Goal: Navigation & Orientation: Find specific page/section

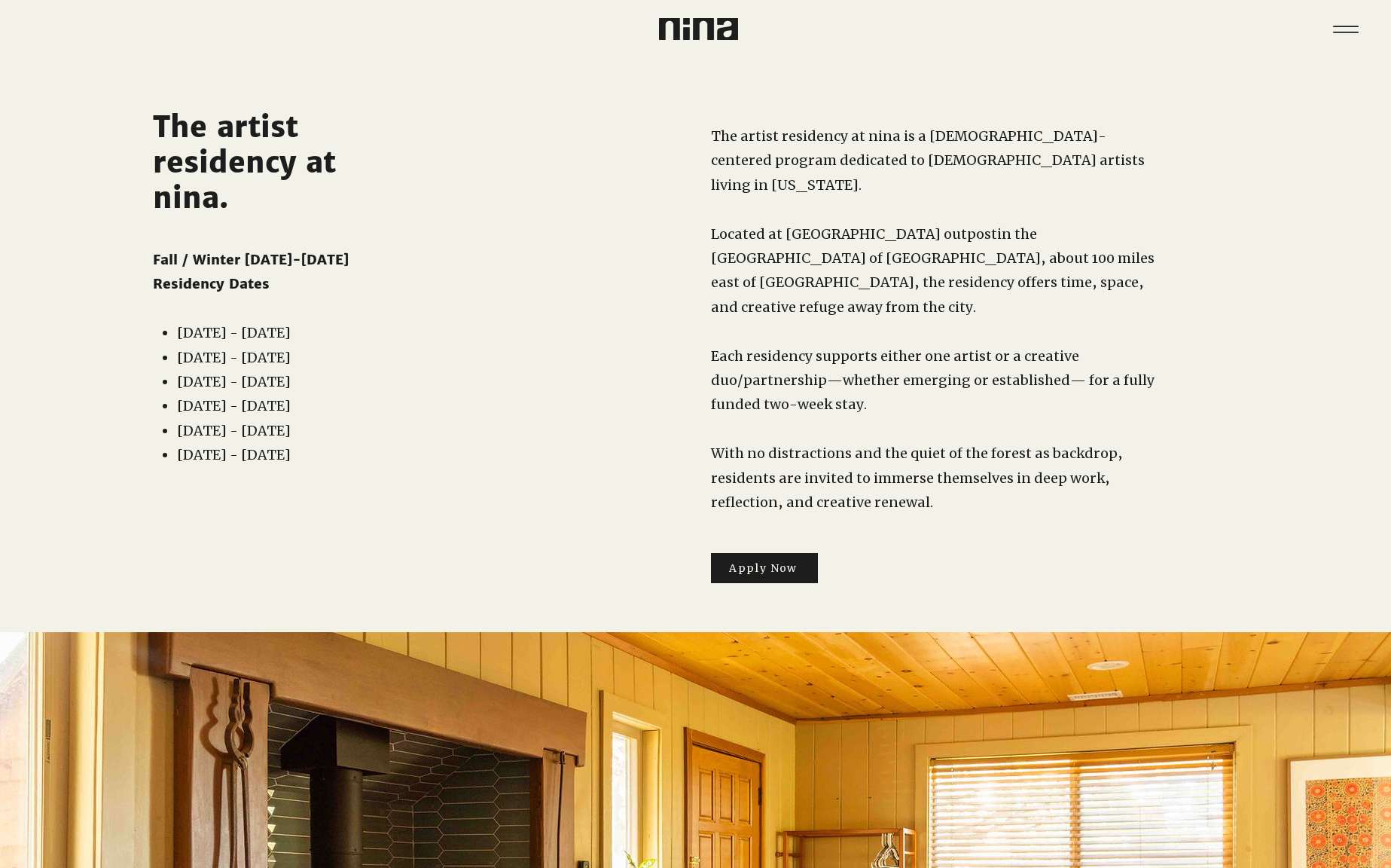
click at [684, 24] on img at bounding box center [698, 29] width 79 height 22
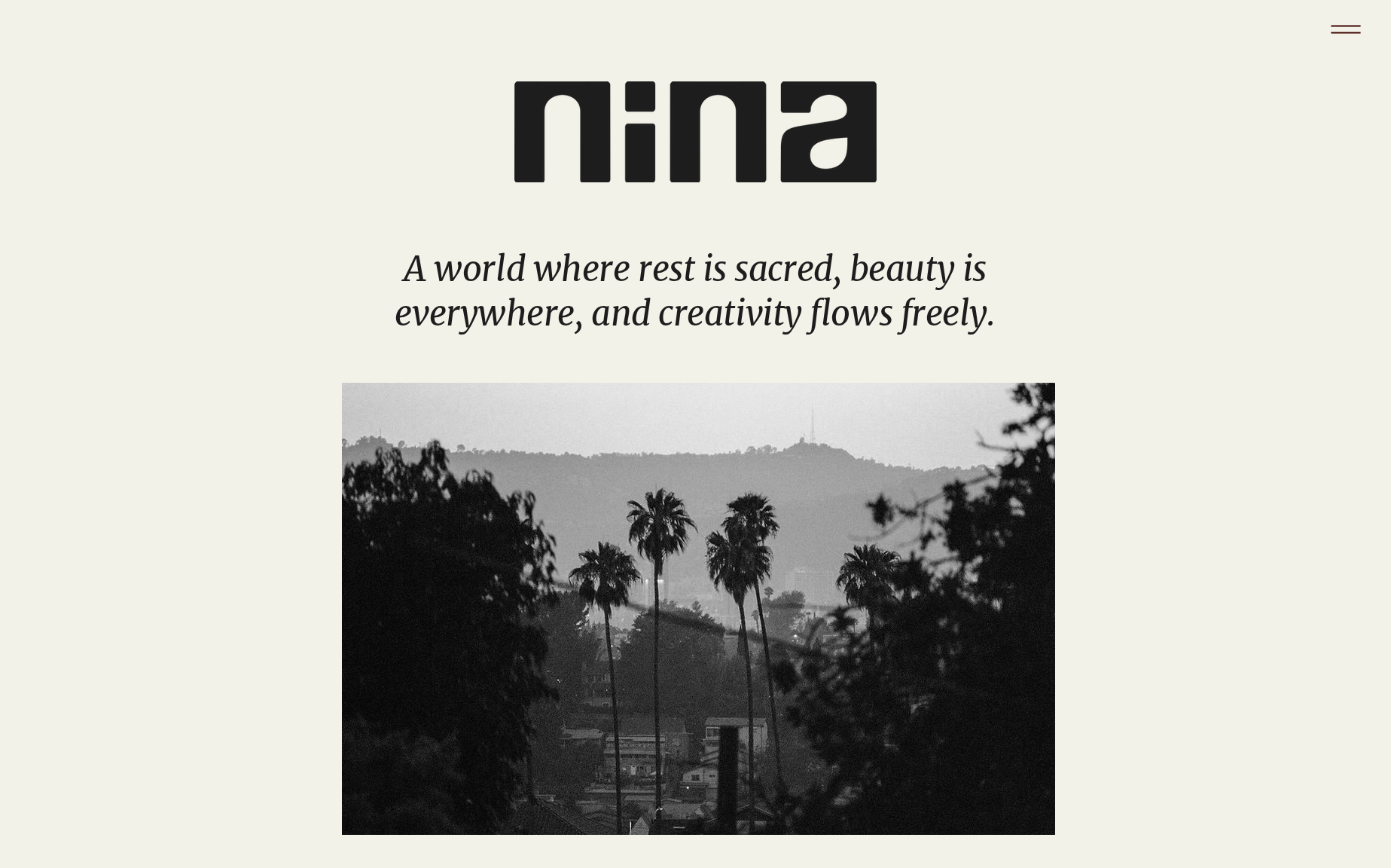
click at [1355, 36] on icon "Menu" at bounding box center [1346, 30] width 53 height 53
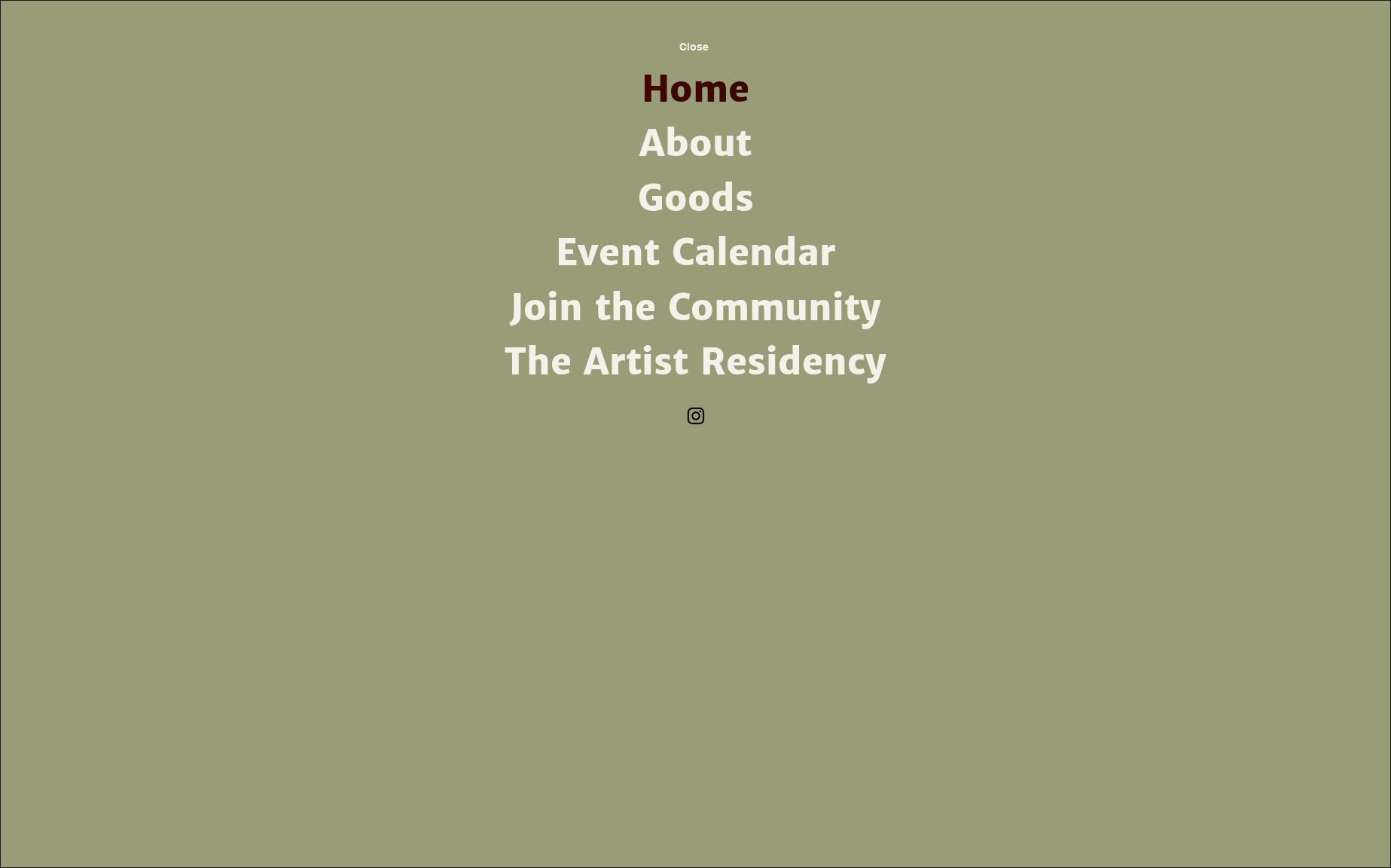
click at [670, 137] on link "About" at bounding box center [696, 144] width 393 height 55
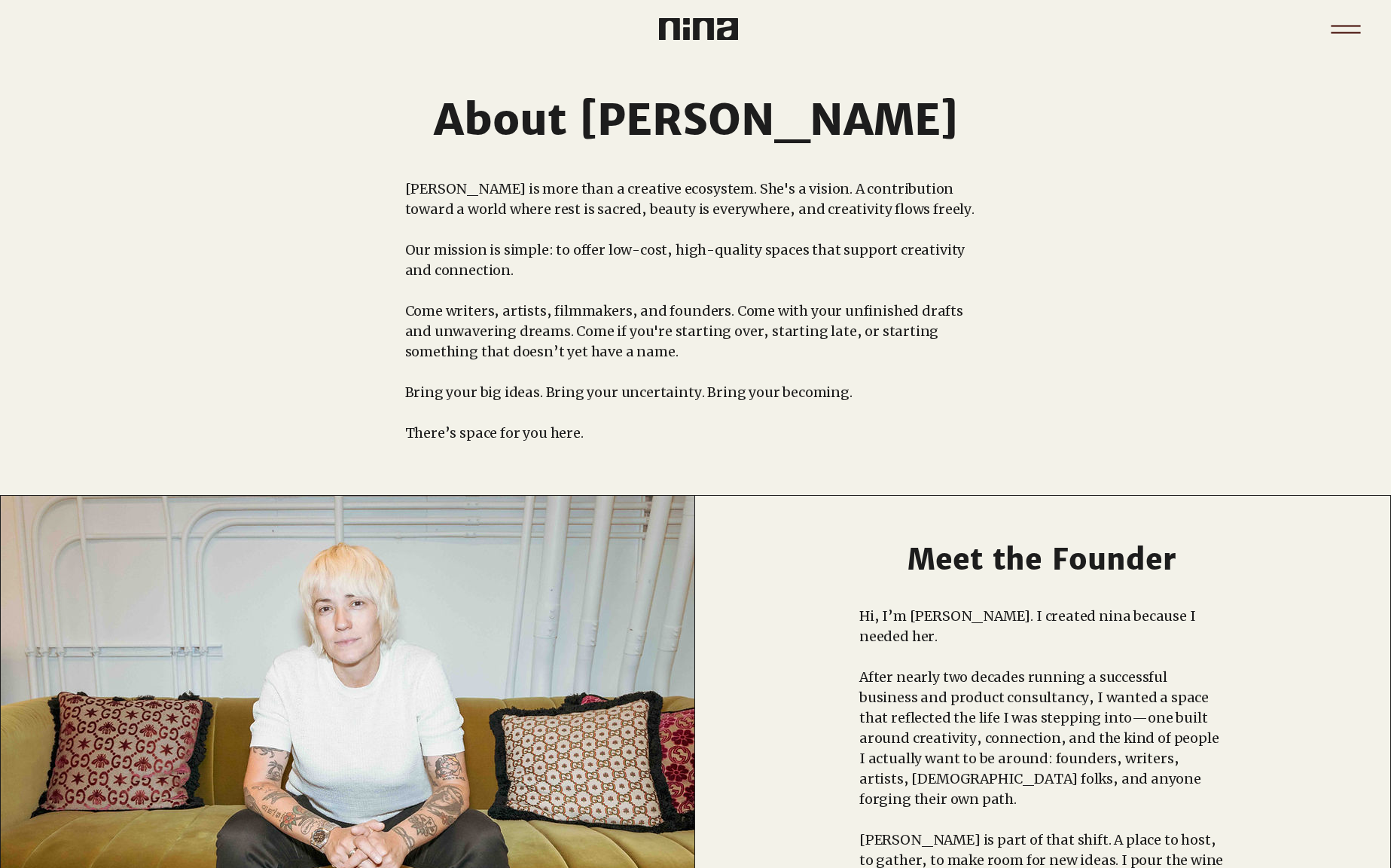
drag, startPoint x: 1354, startPoint y: 38, endPoint x: 1340, endPoint y: 45, distance: 15.7
click at [1354, 38] on icon "Menu" at bounding box center [1346, 29] width 45 height 45
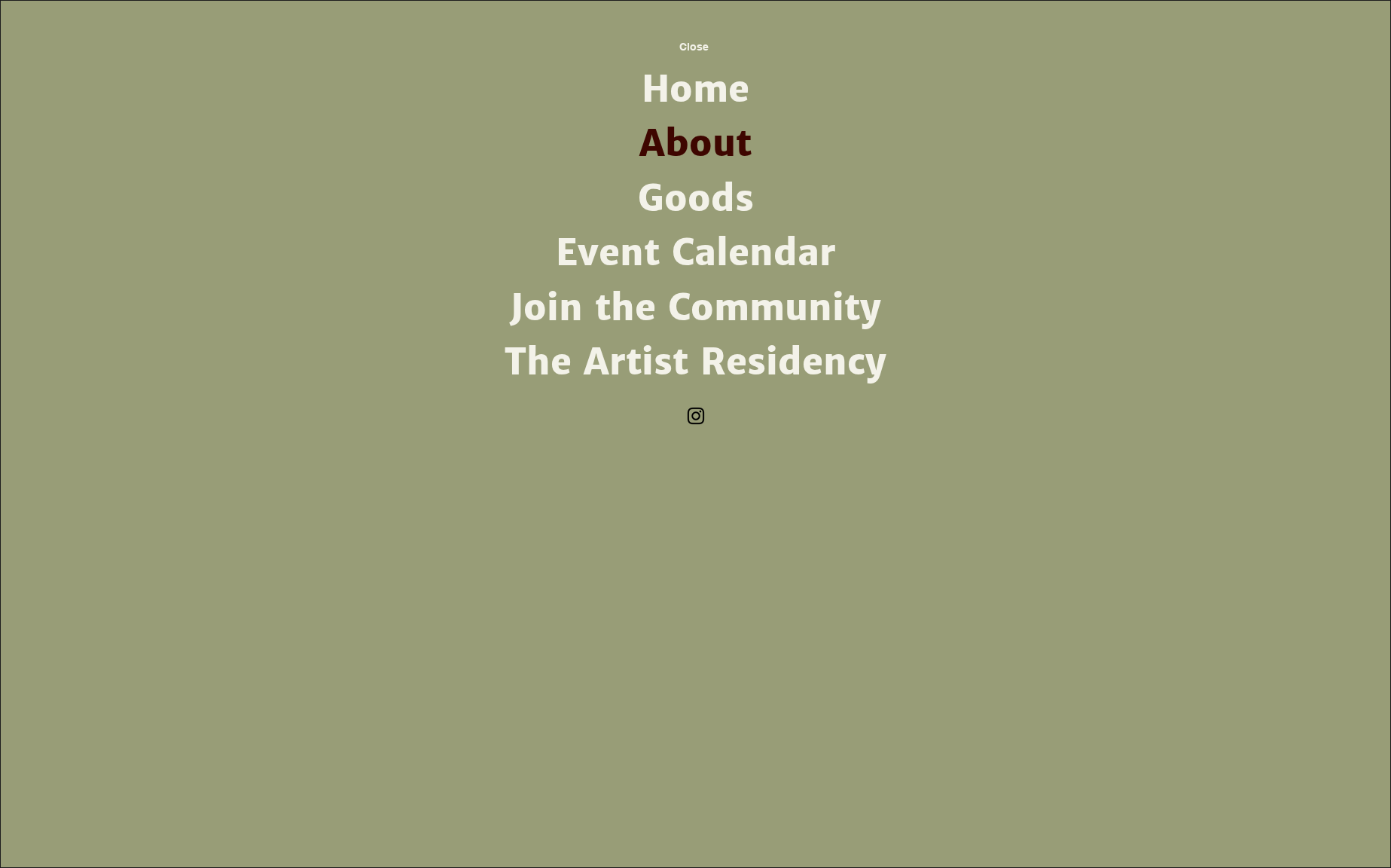
click at [684, 201] on link "Goods" at bounding box center [696, 199] width 393 height 55
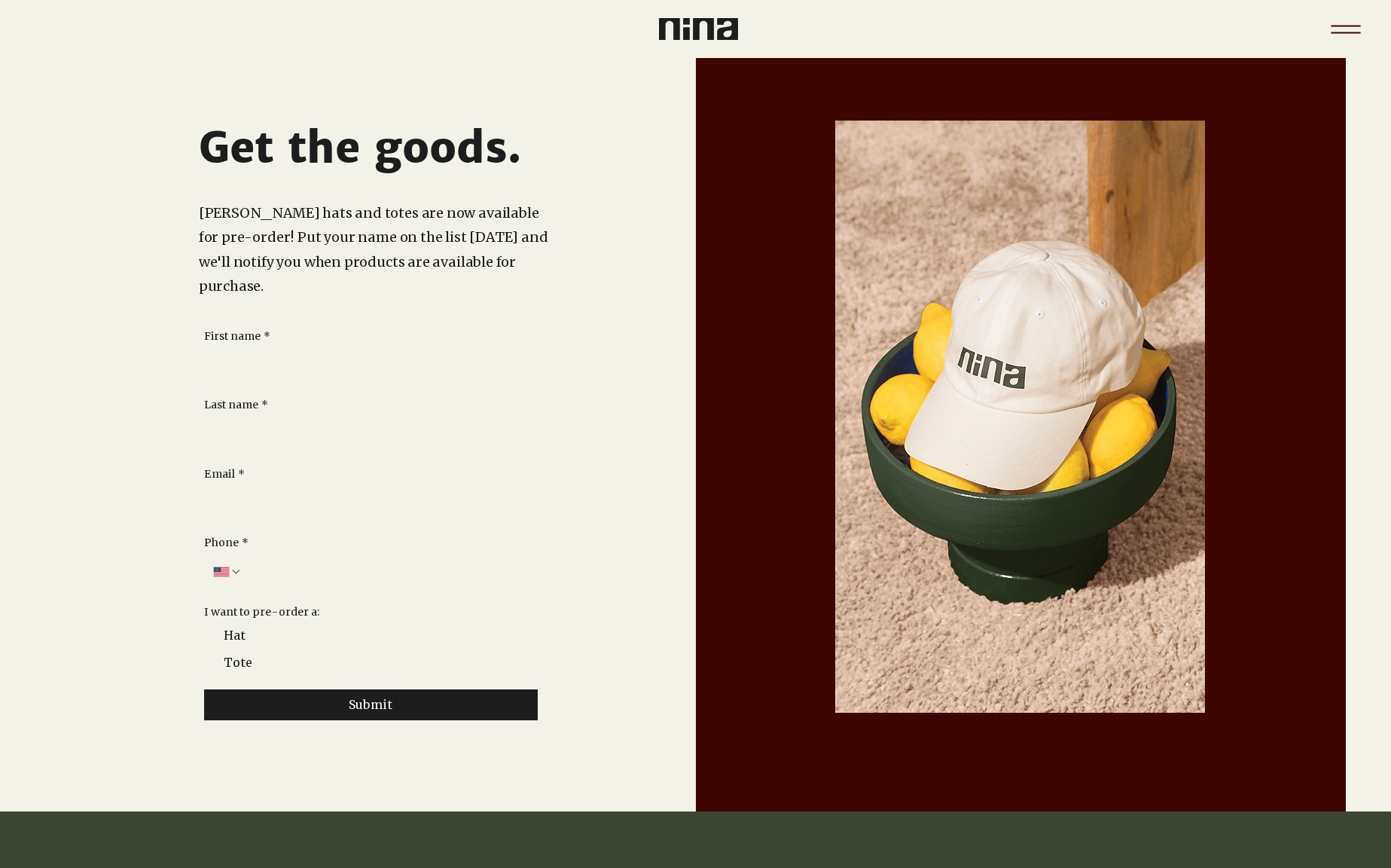
click at [1356, 28] on icon "Menu" at bounding box center [1346, 30] width 53 height 53
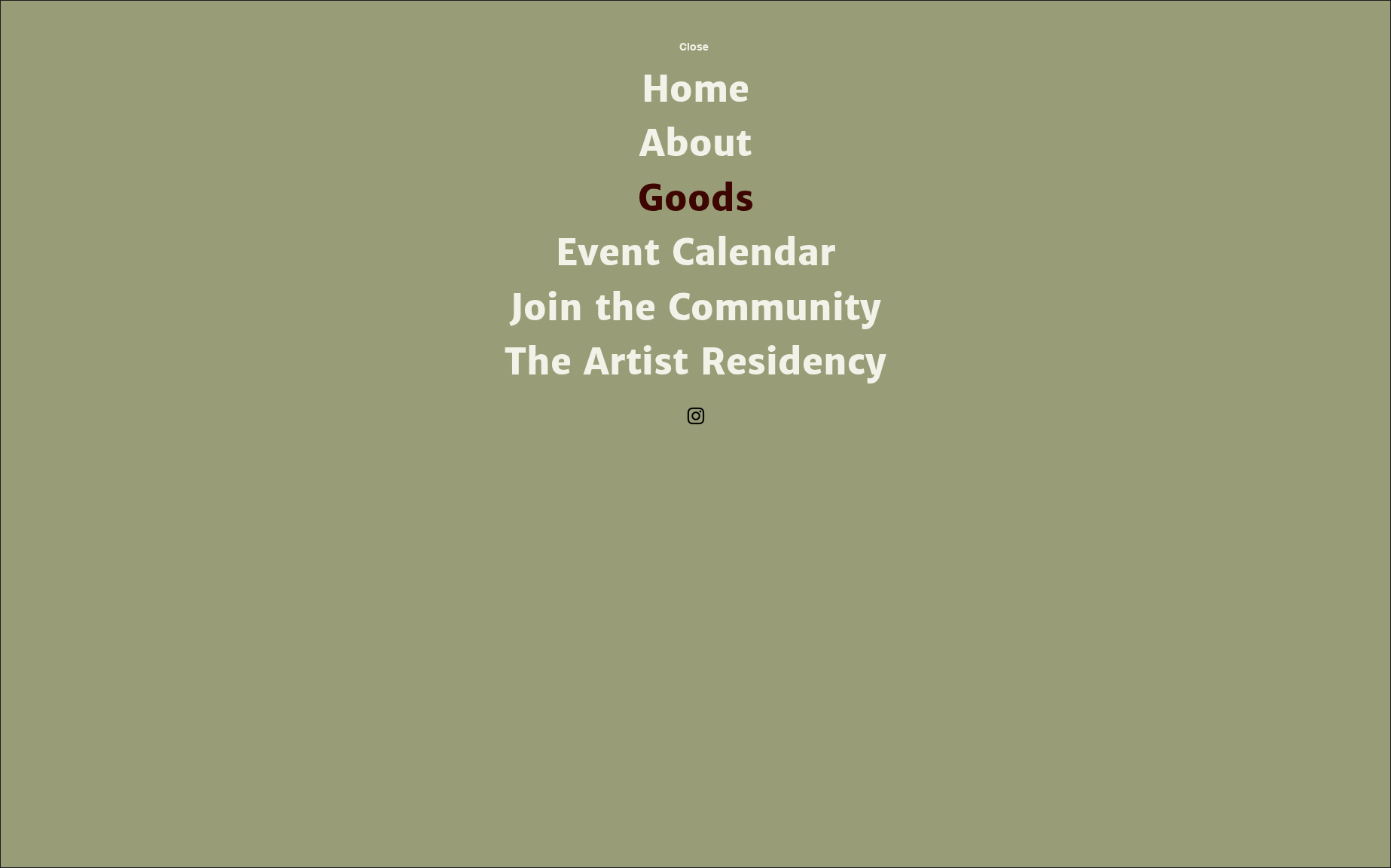
click at [649, 264] on link "Event Calendar" at bounding box center [696, 253] width 393 height 55
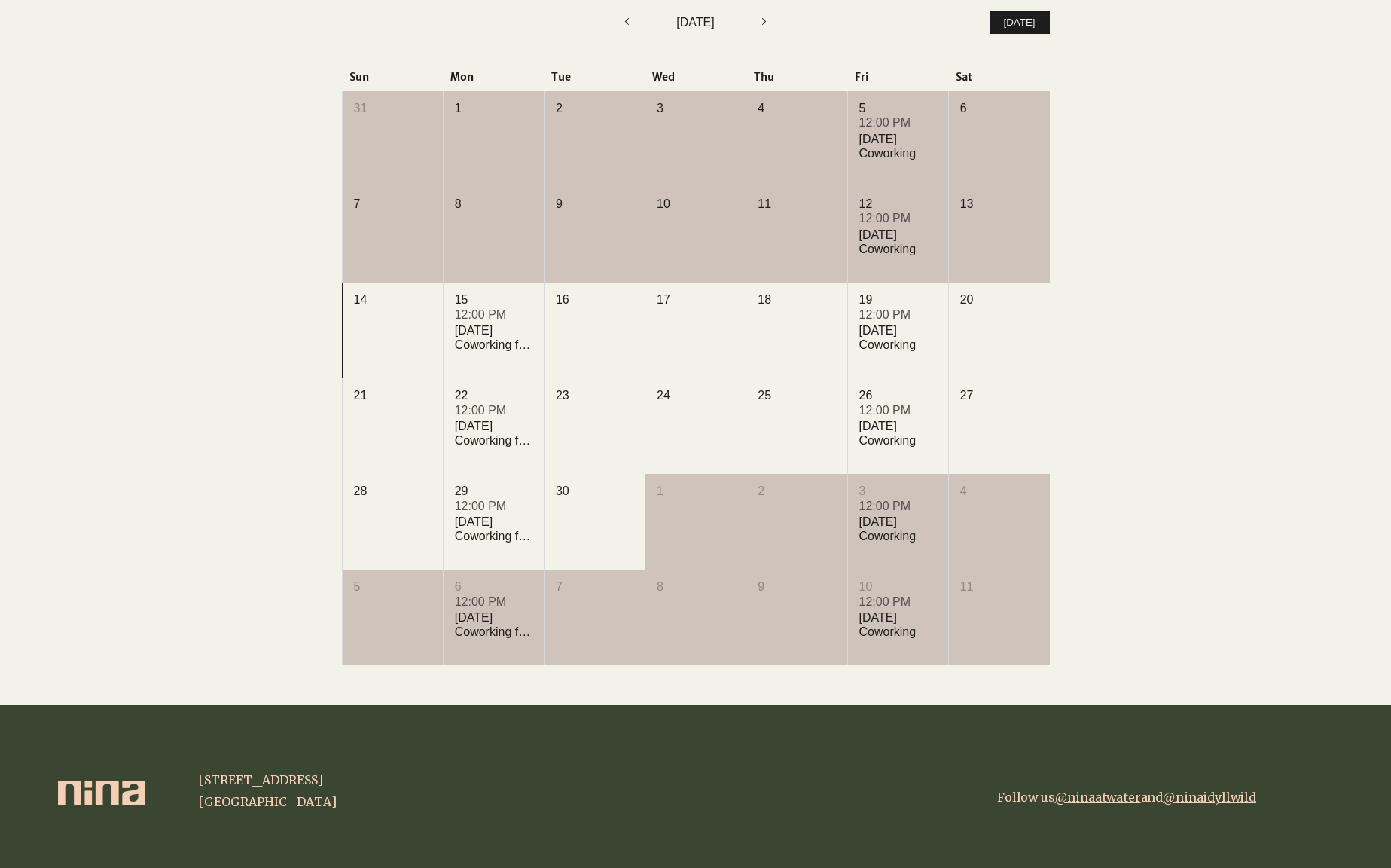
scroll to position [443, 0]
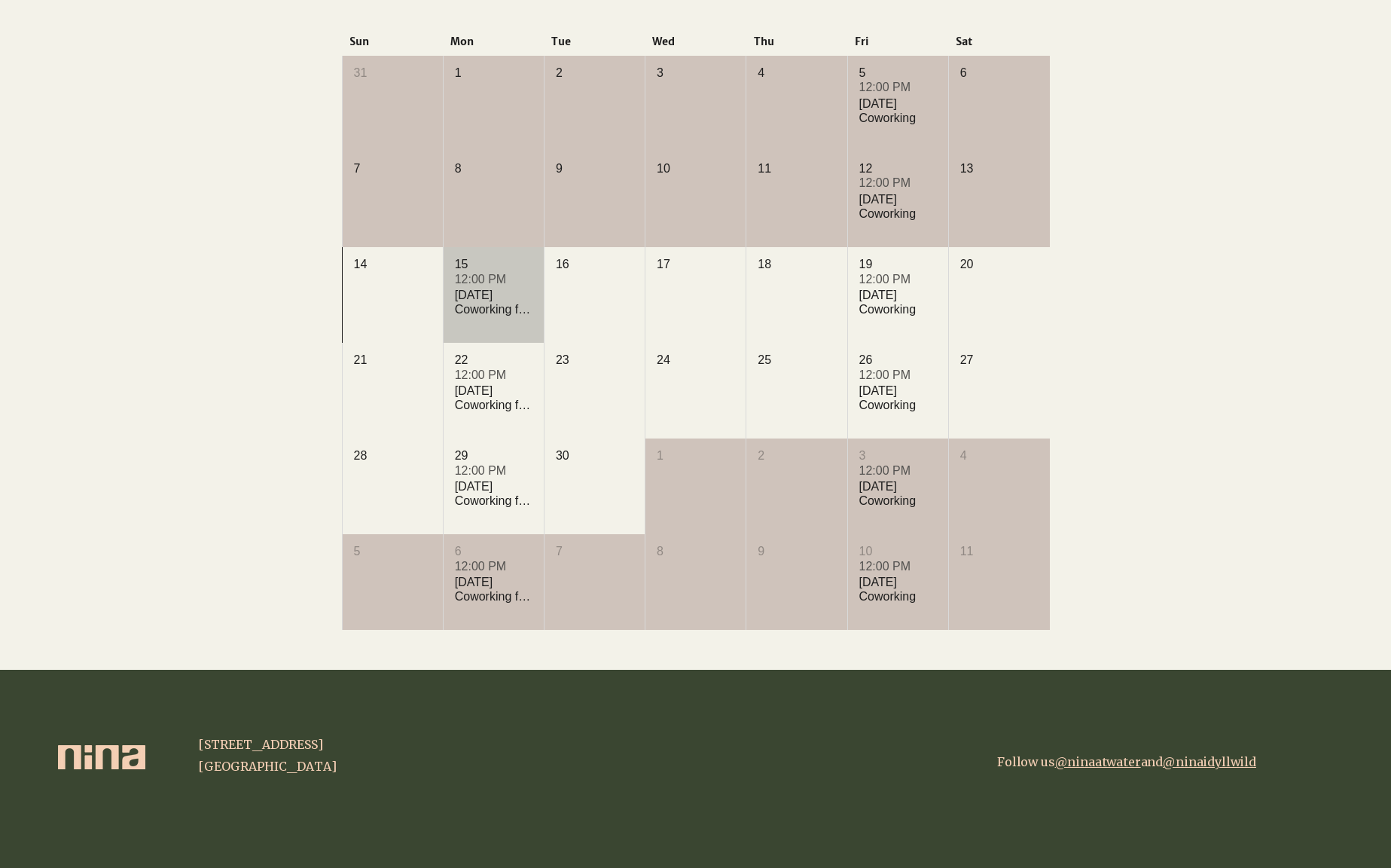
click at [495, 314] on div "[DATE] Coworking for Writers" at bounding box center [493, 302] width 78 height 29
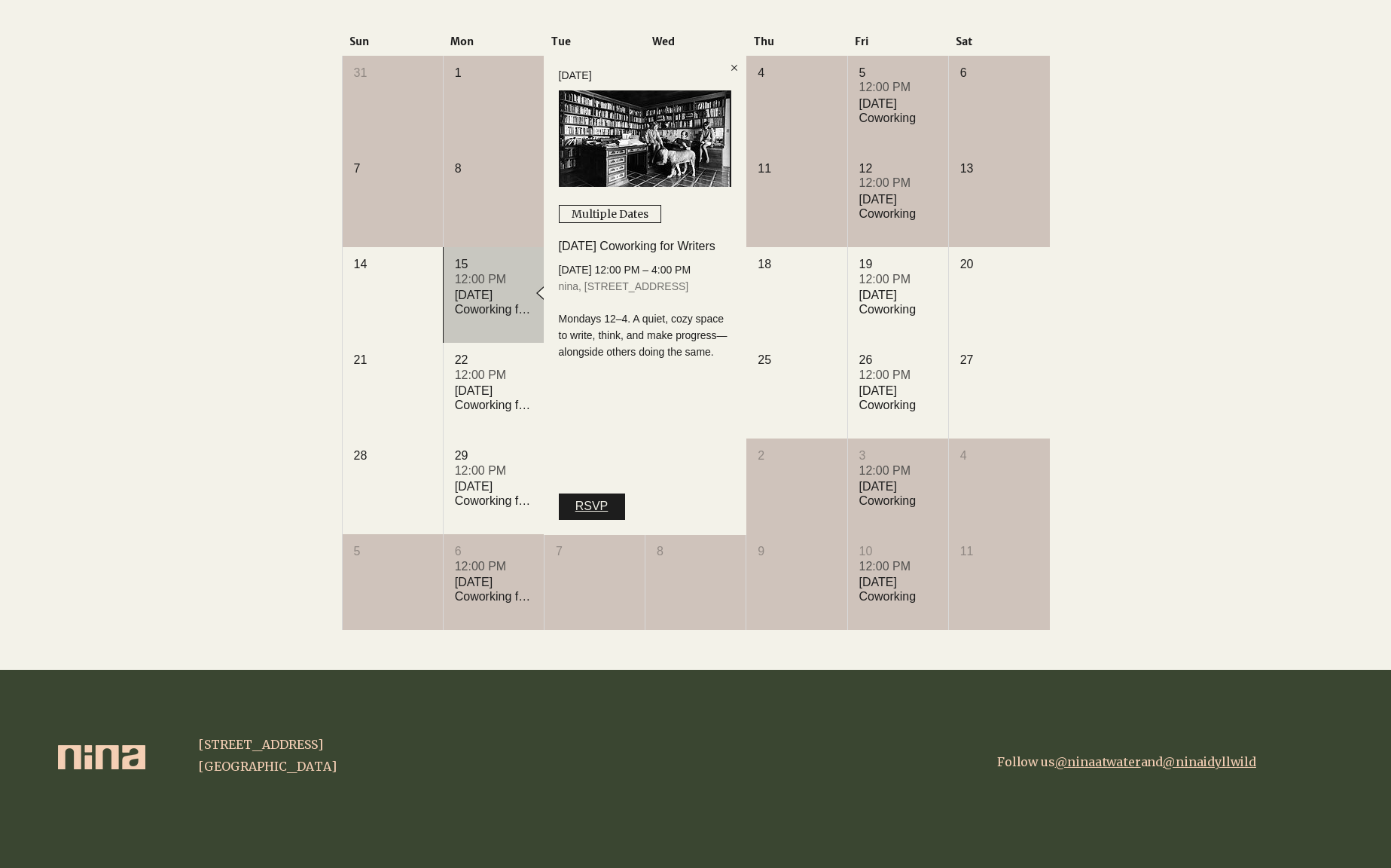
scroll to position [440, 0]
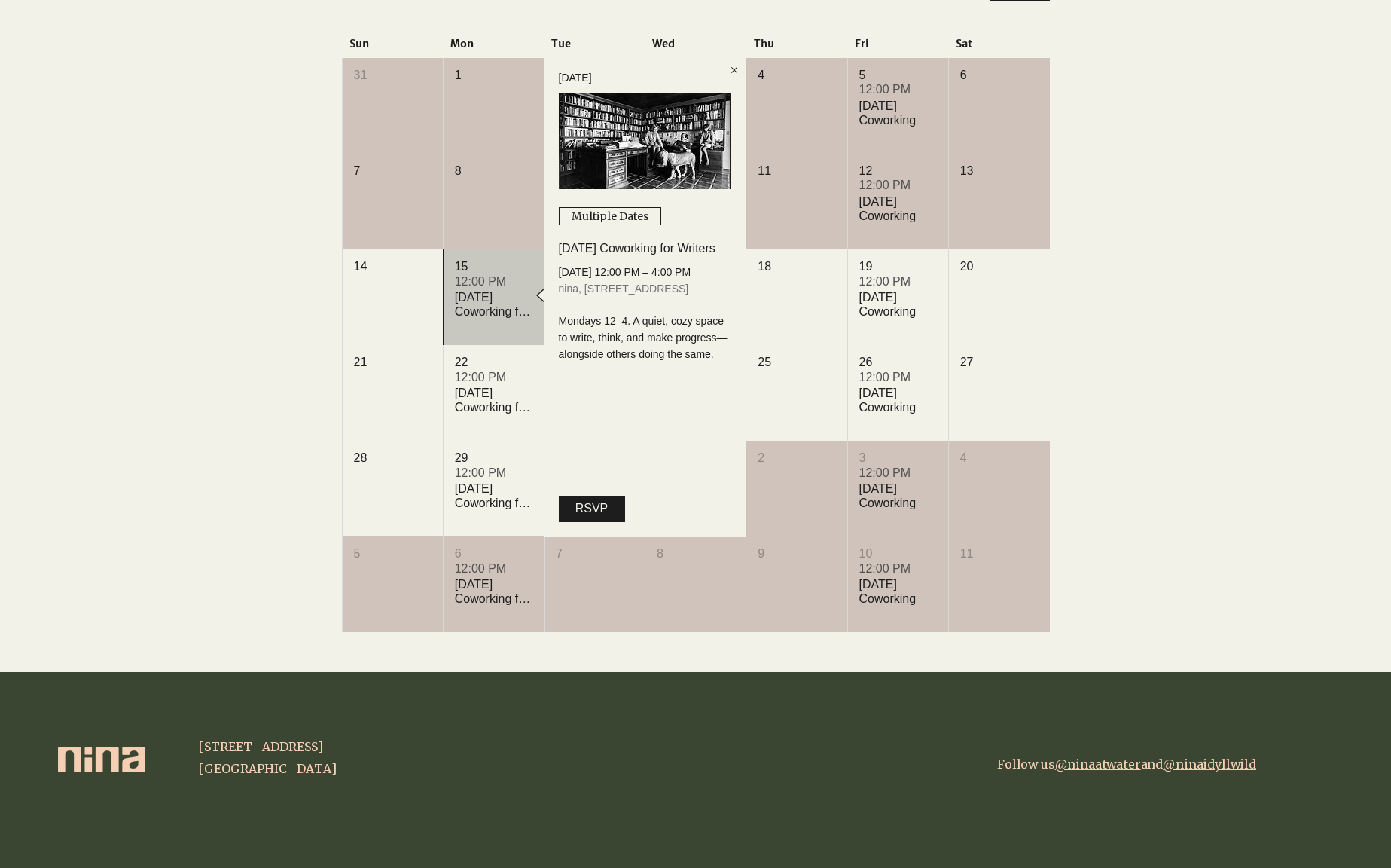
click at [121, 434] on div at bounding box center [696, 302] width 1391 height 738
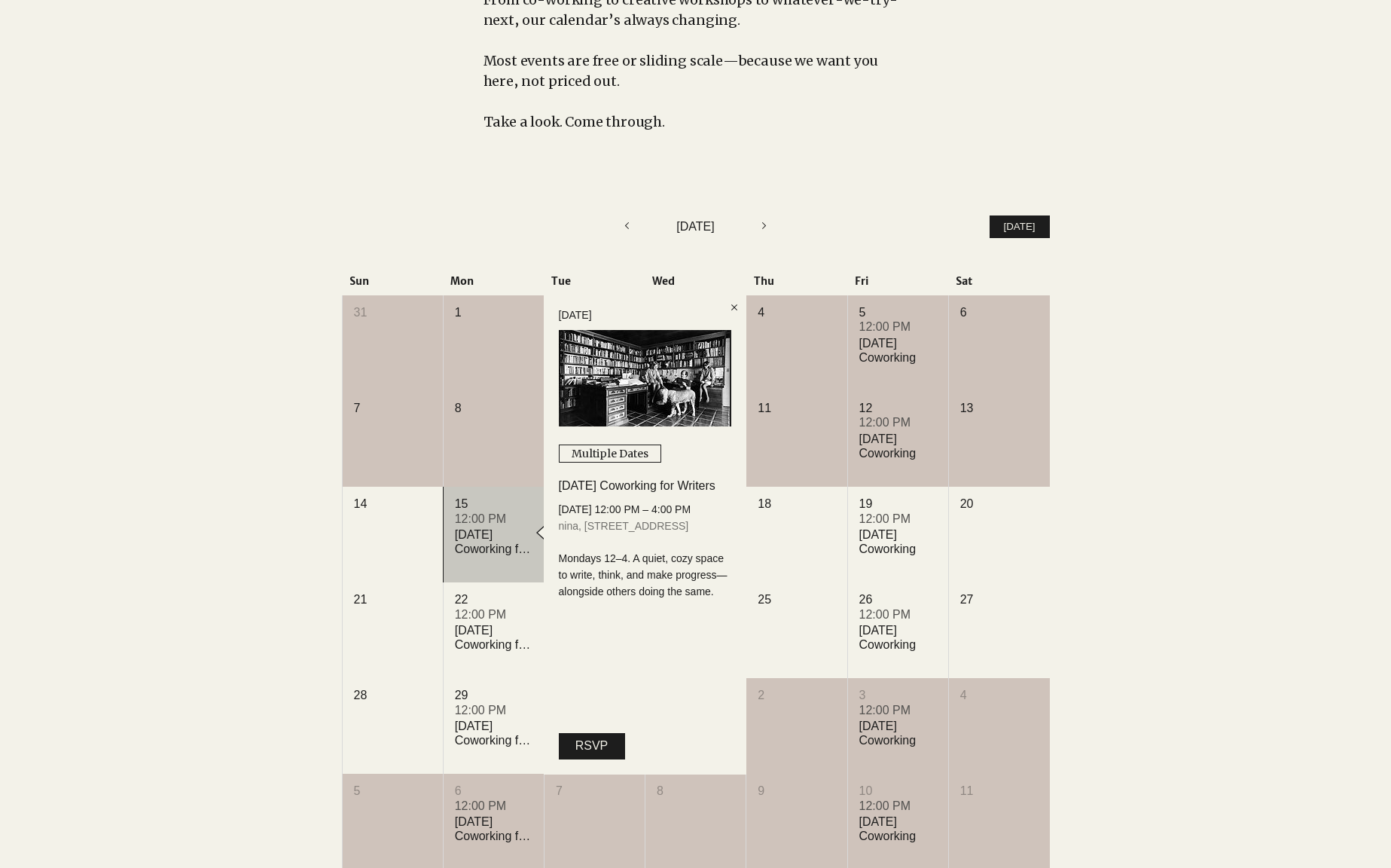
scroll to position [0, 0]
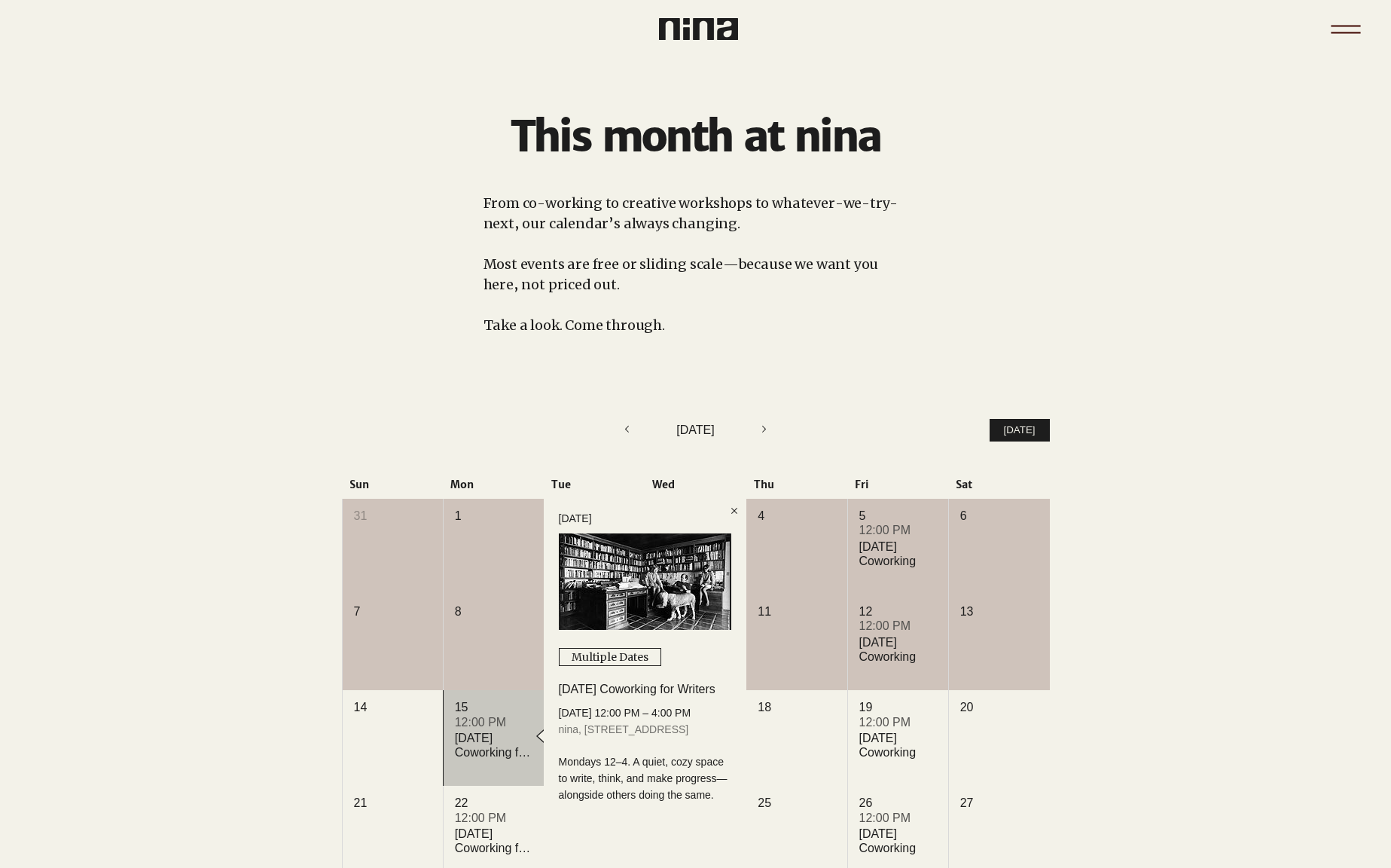
click at [1358, 24] on icon "Menu" at bounding box center [1346, 30] width 53 height 53
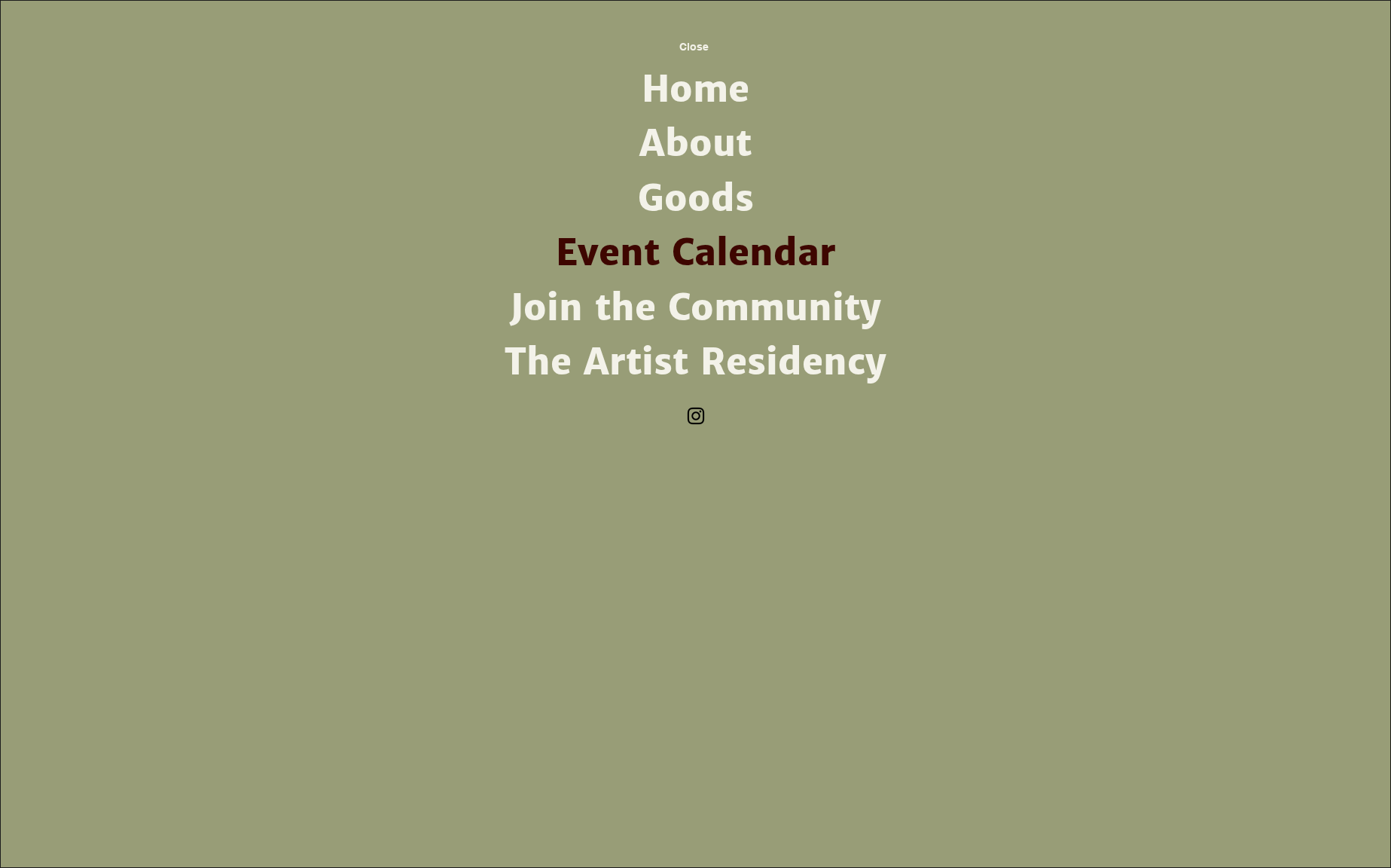
click at [693, 417] on img "Instagram" at bounding box center [696, 416] width 22 height 22
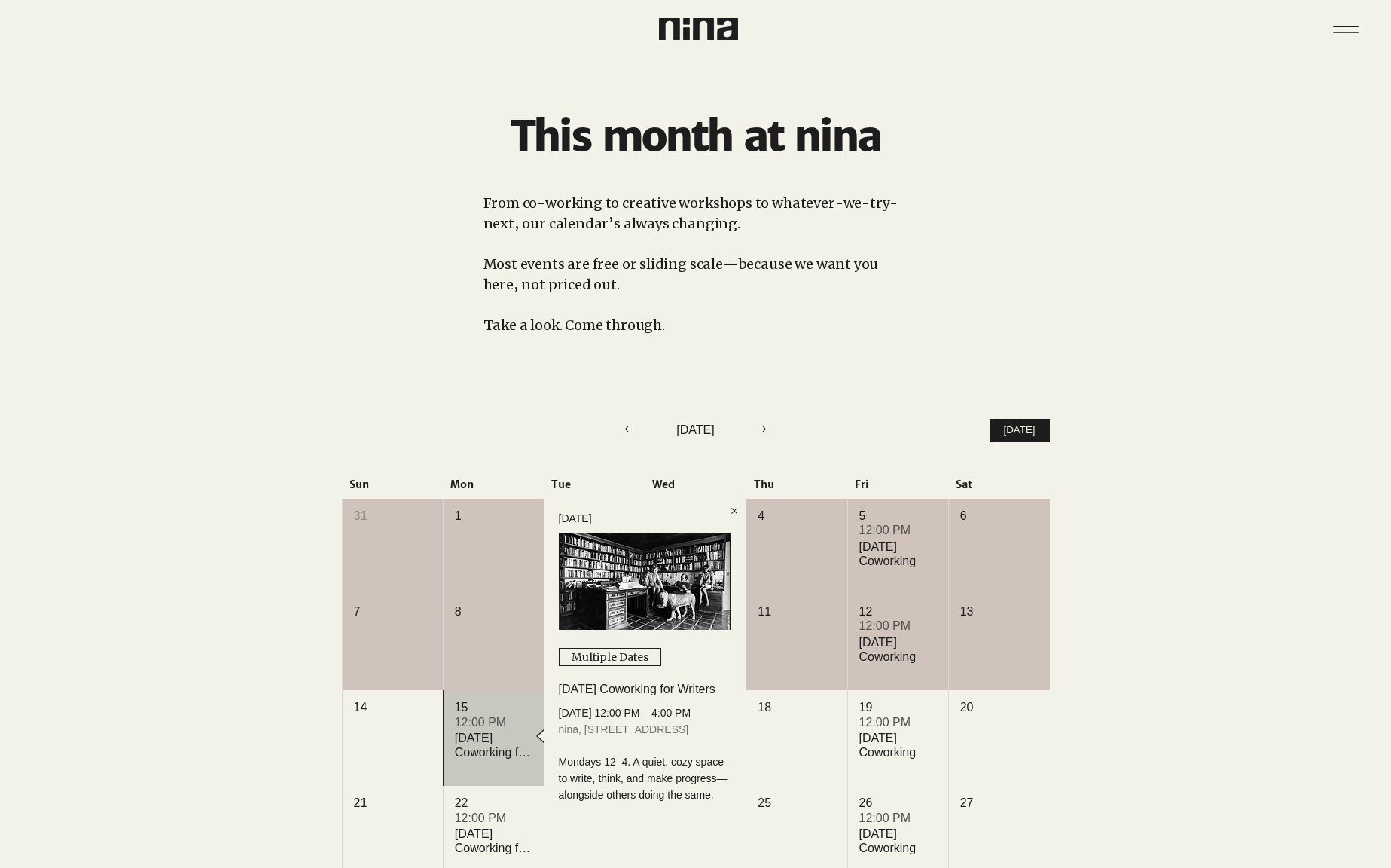
click at [701, 25] on img at bounding box center [698, 29] width 79 height 22
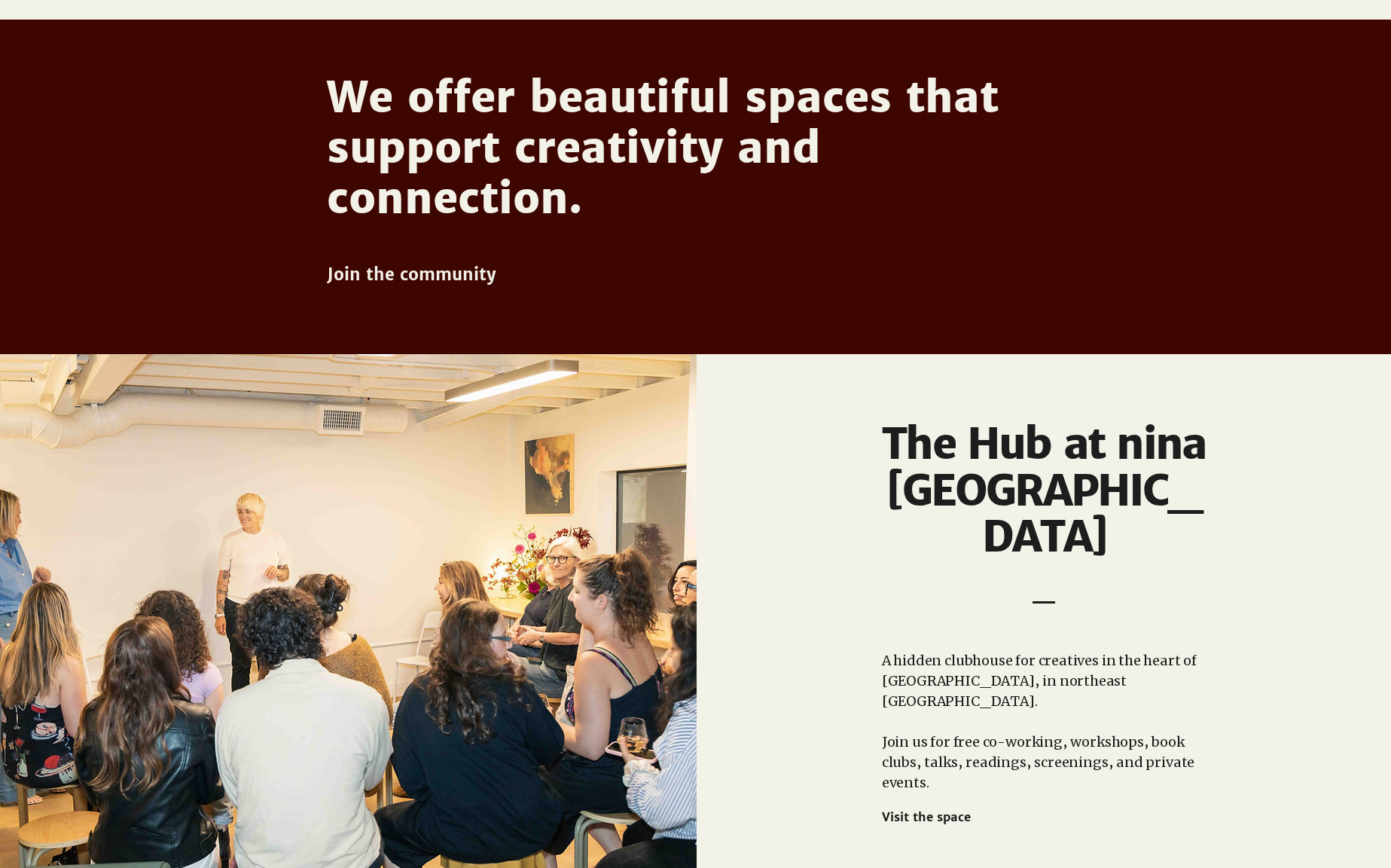
scroll to position [1140, 0]
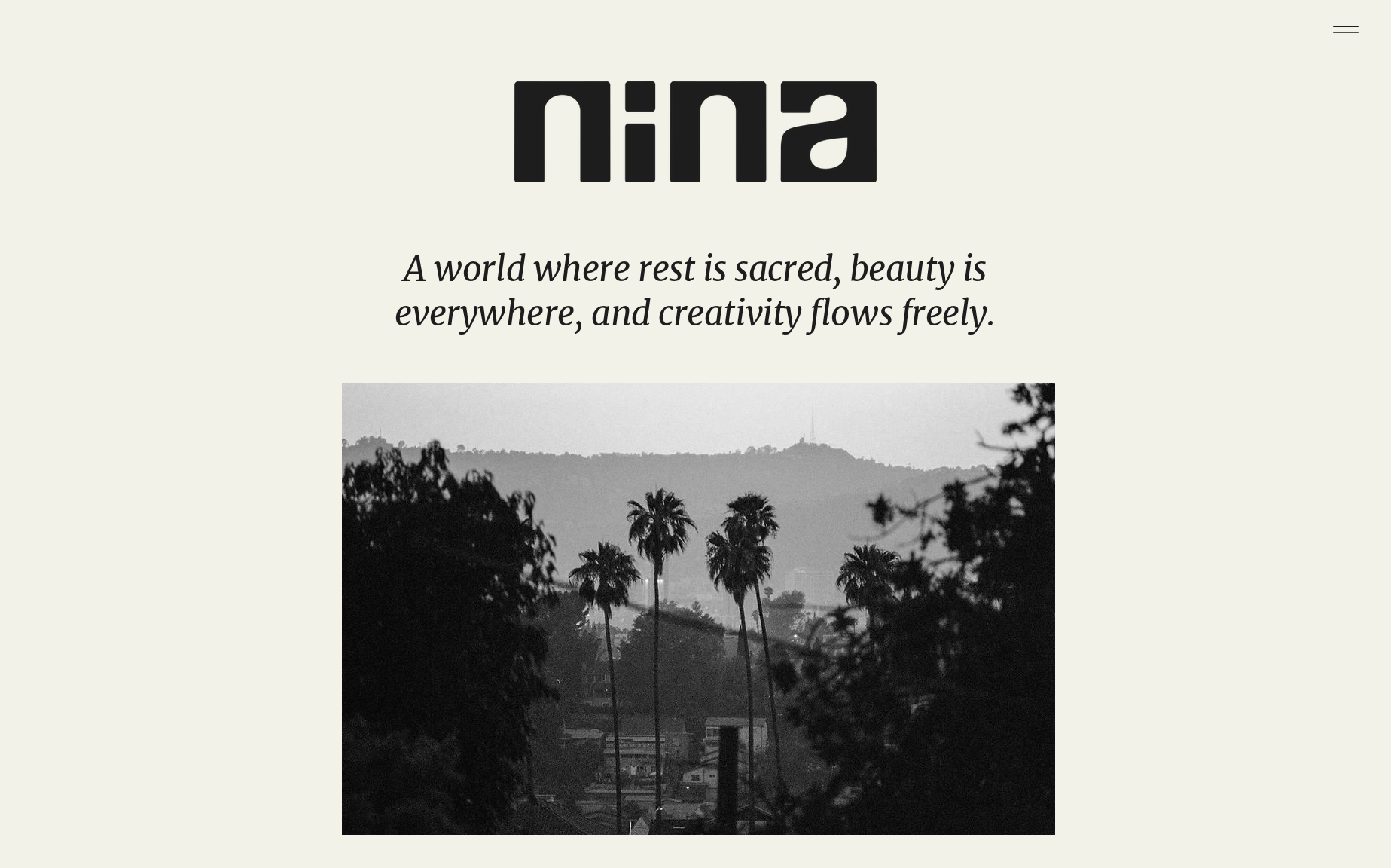
click at [532, 163] on img "main content" at bounding box center [696, 131] width 362 height 101
click at [648, 131] on img "main content" at bounding box center [696, 131] width 362 height 101
click at [1343, 36] on icon "Menu" at bounding box center [1346, 30] width 53 height 53
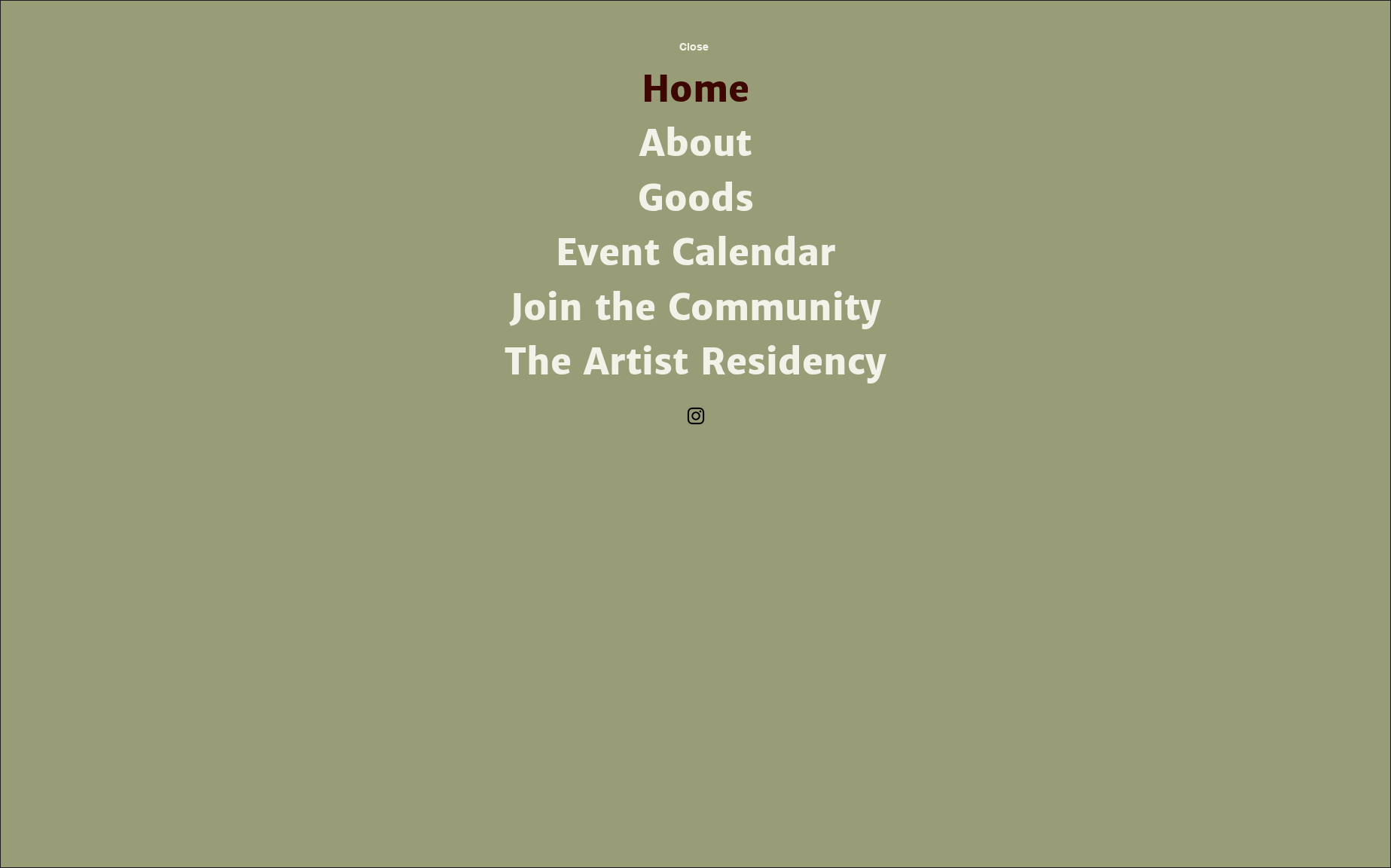
click at [701, 148] on link "About" at bounding box center [696, 144] width 393 height 55
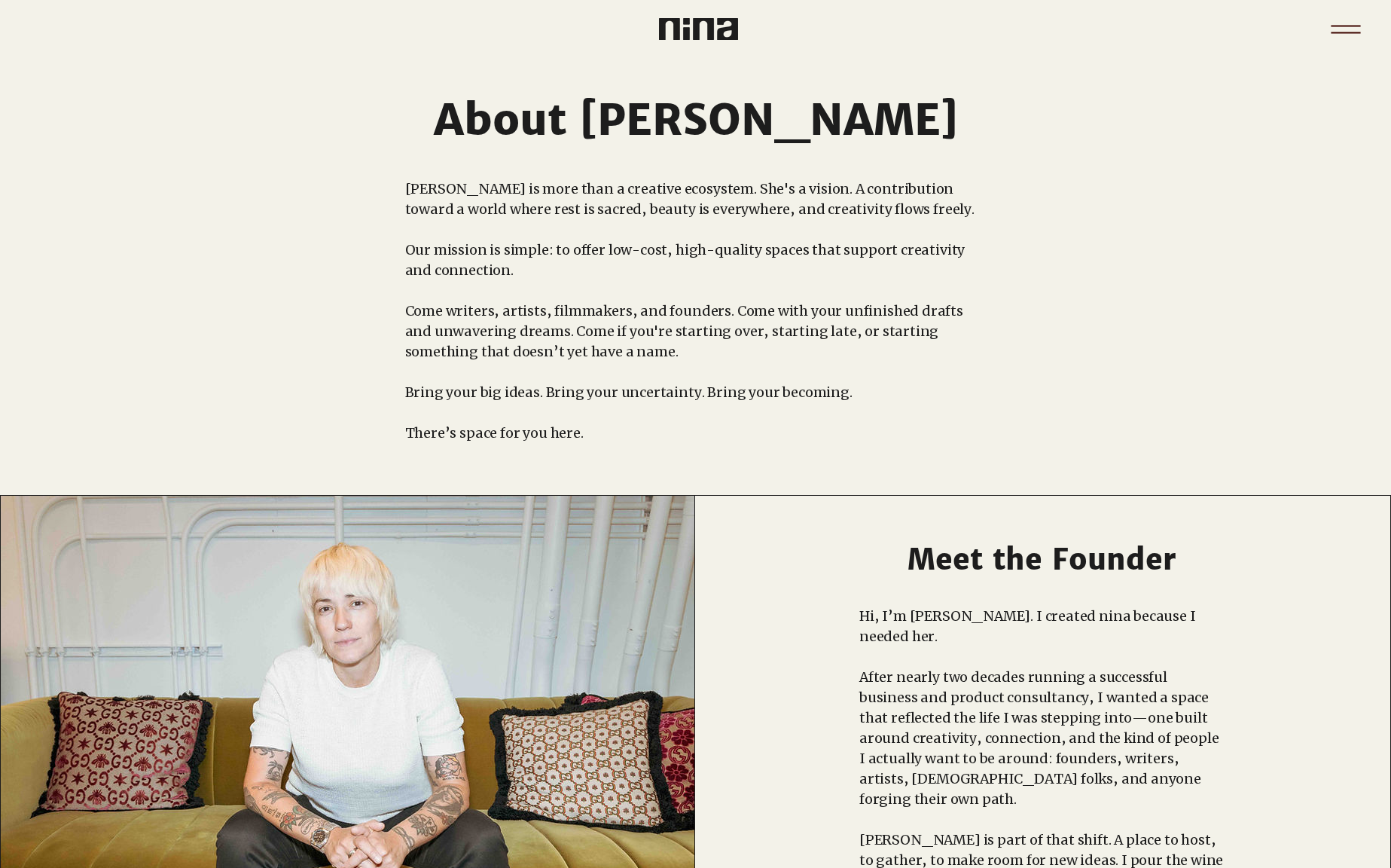
click at [1352, 34] on icon "Menu" at bounding box center [1346, 30] width 53 height 53
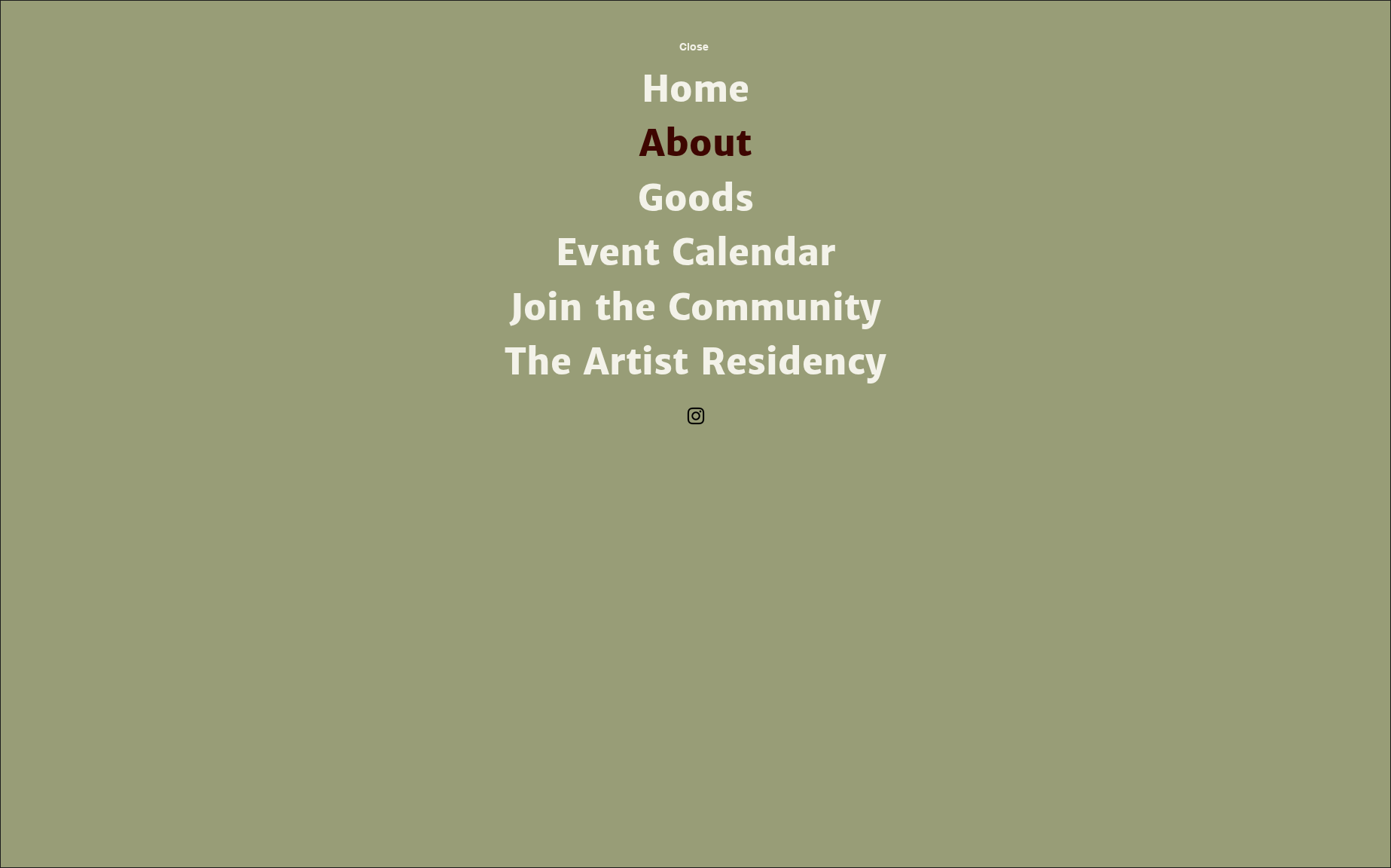
click at [639, 189] on link "Goods" at bounding box center [696, 199] width 393 height 55
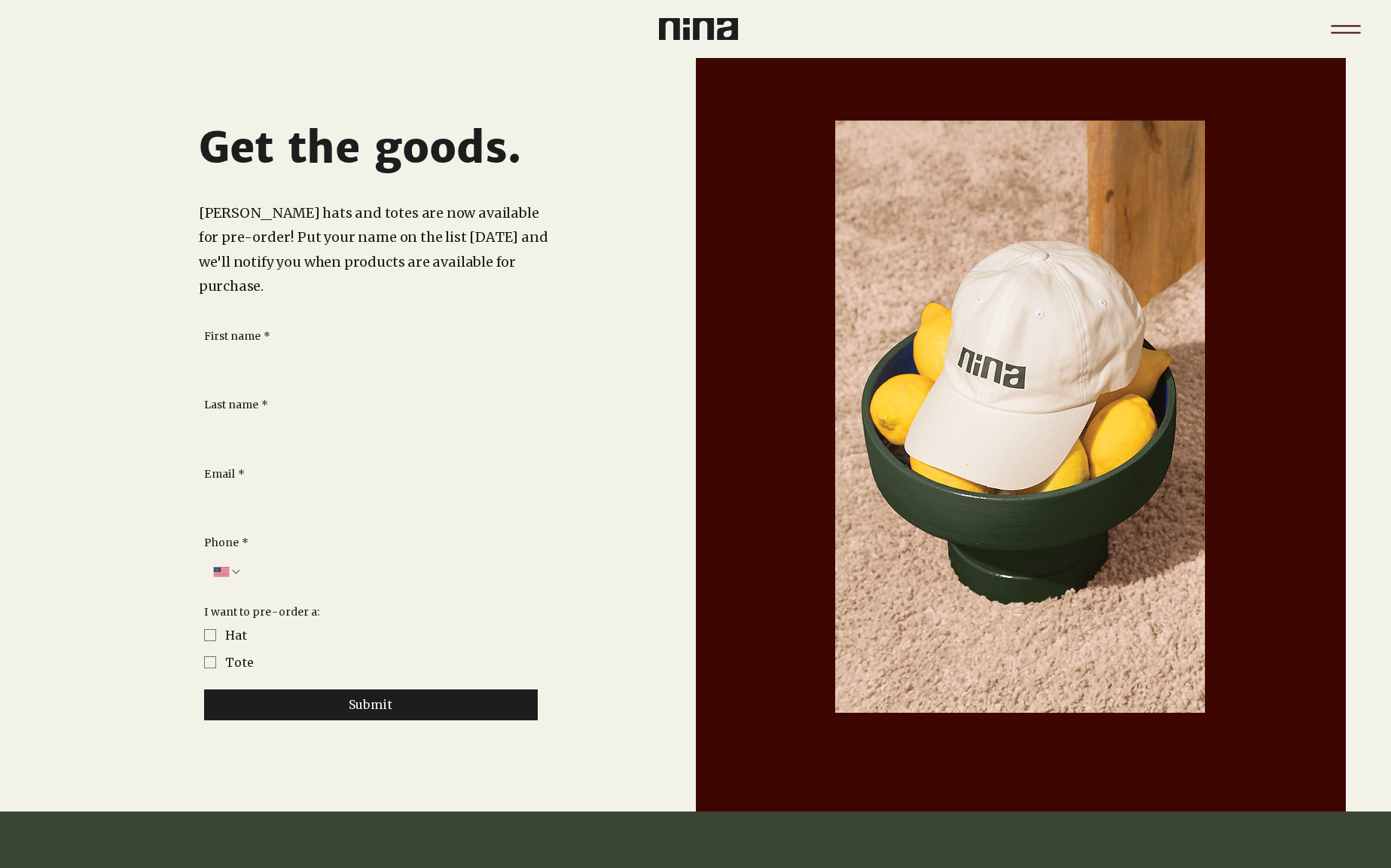
click at [1330, 34] on icon "Menu" at bounding box center [1346, 30] width 53 height 53
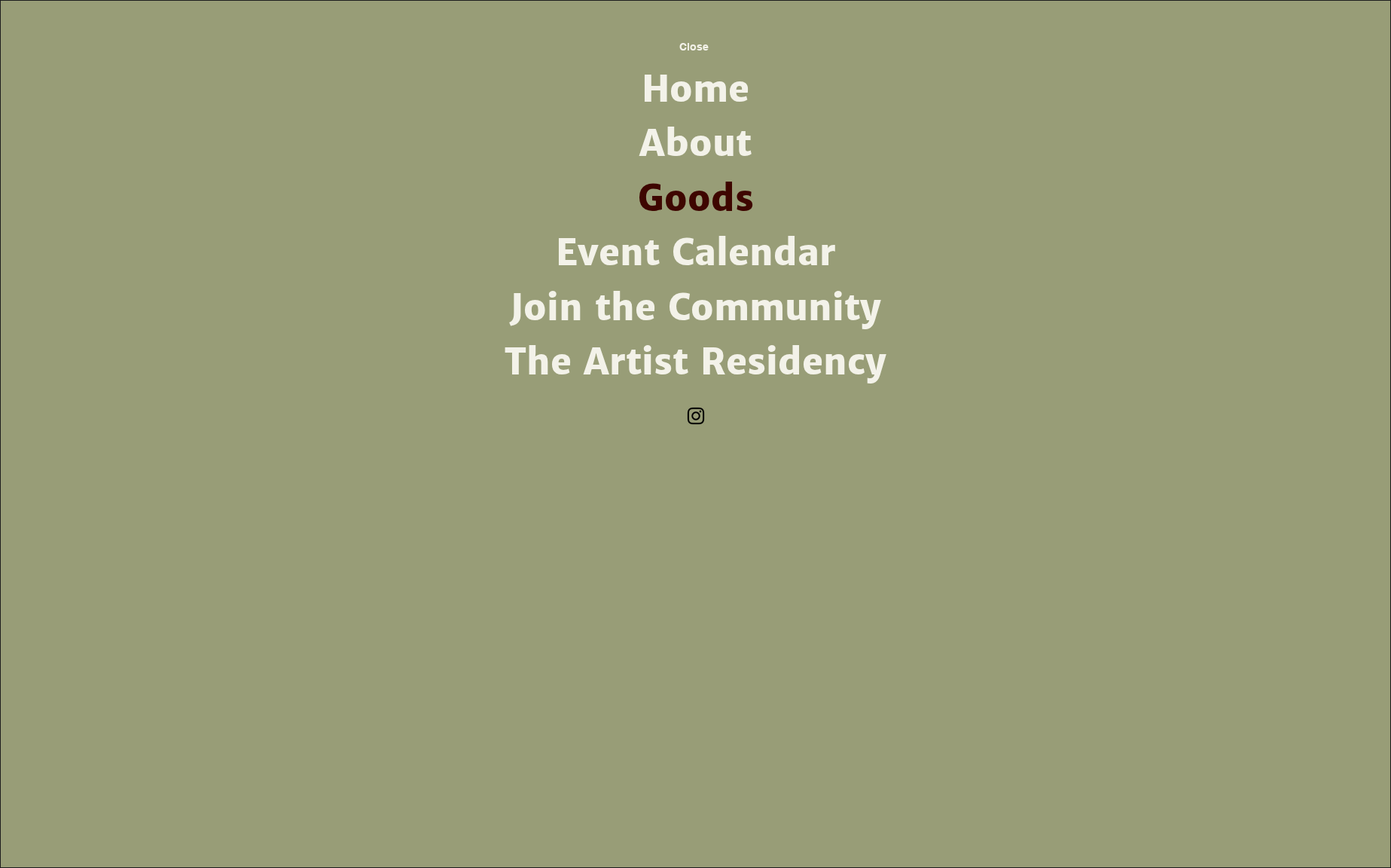
click at [633, 257] on link "Event Calendar" at bounding box center [696, 253] width 393 height 55
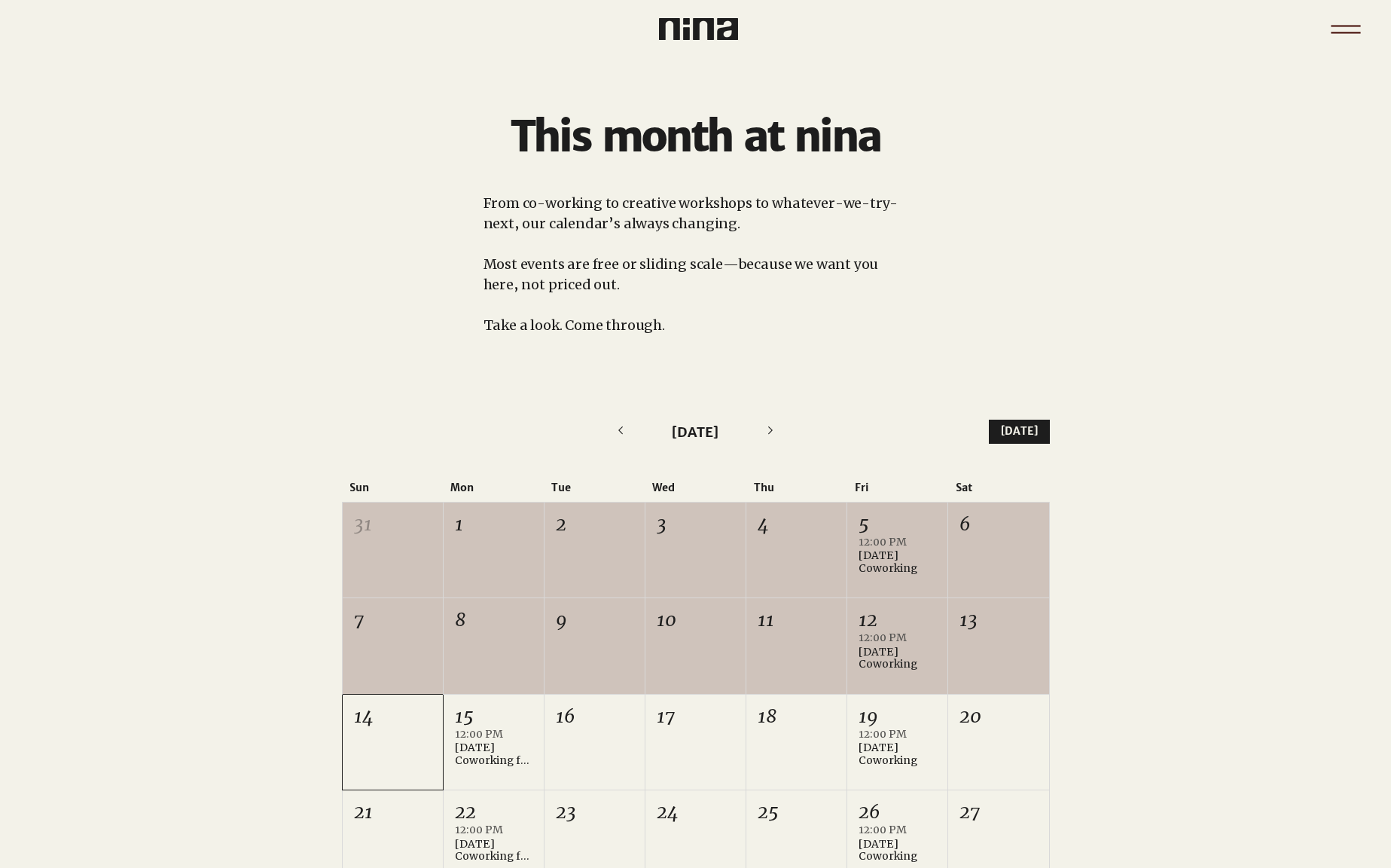
click at [1357, 26] on icon "Menu" at bounding box center [1345, 26] width 29 height 2
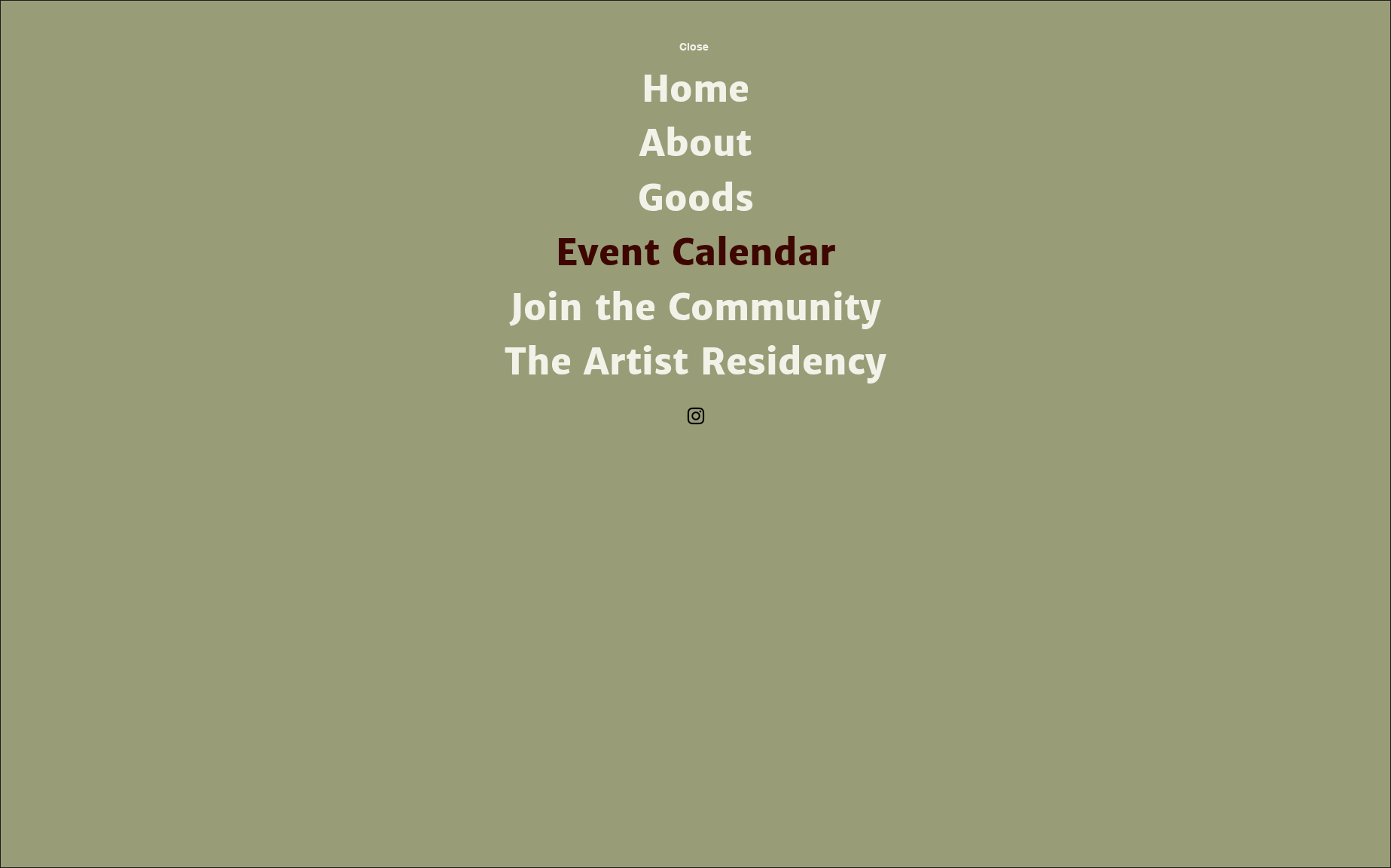
click at [698, 312] on link "Join the Community" at bounding box center [696, 308] width 393 height 55
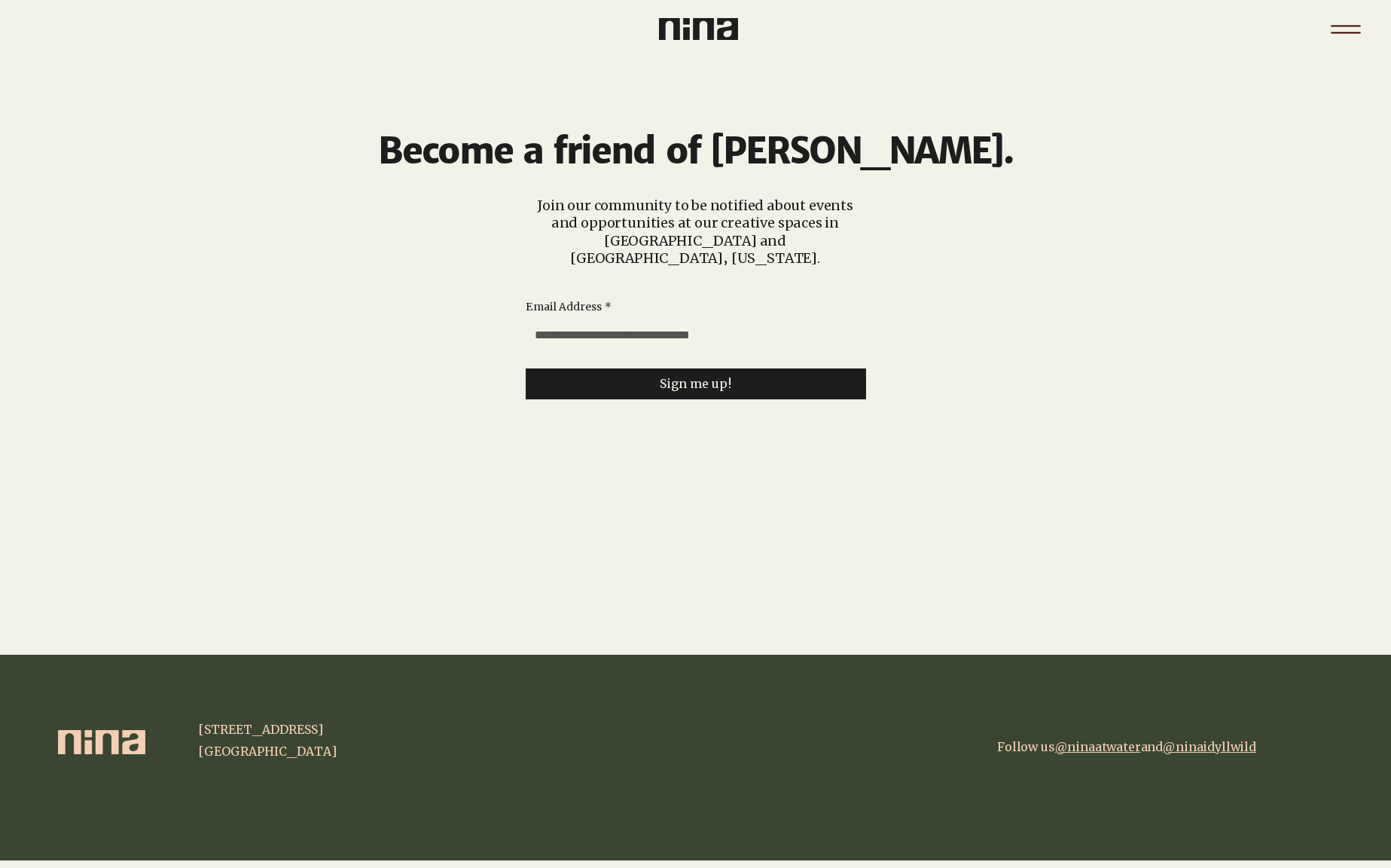
click at [1348, 29] on icon "Menu" at bounding box center [1346, 30] width 53 height 53
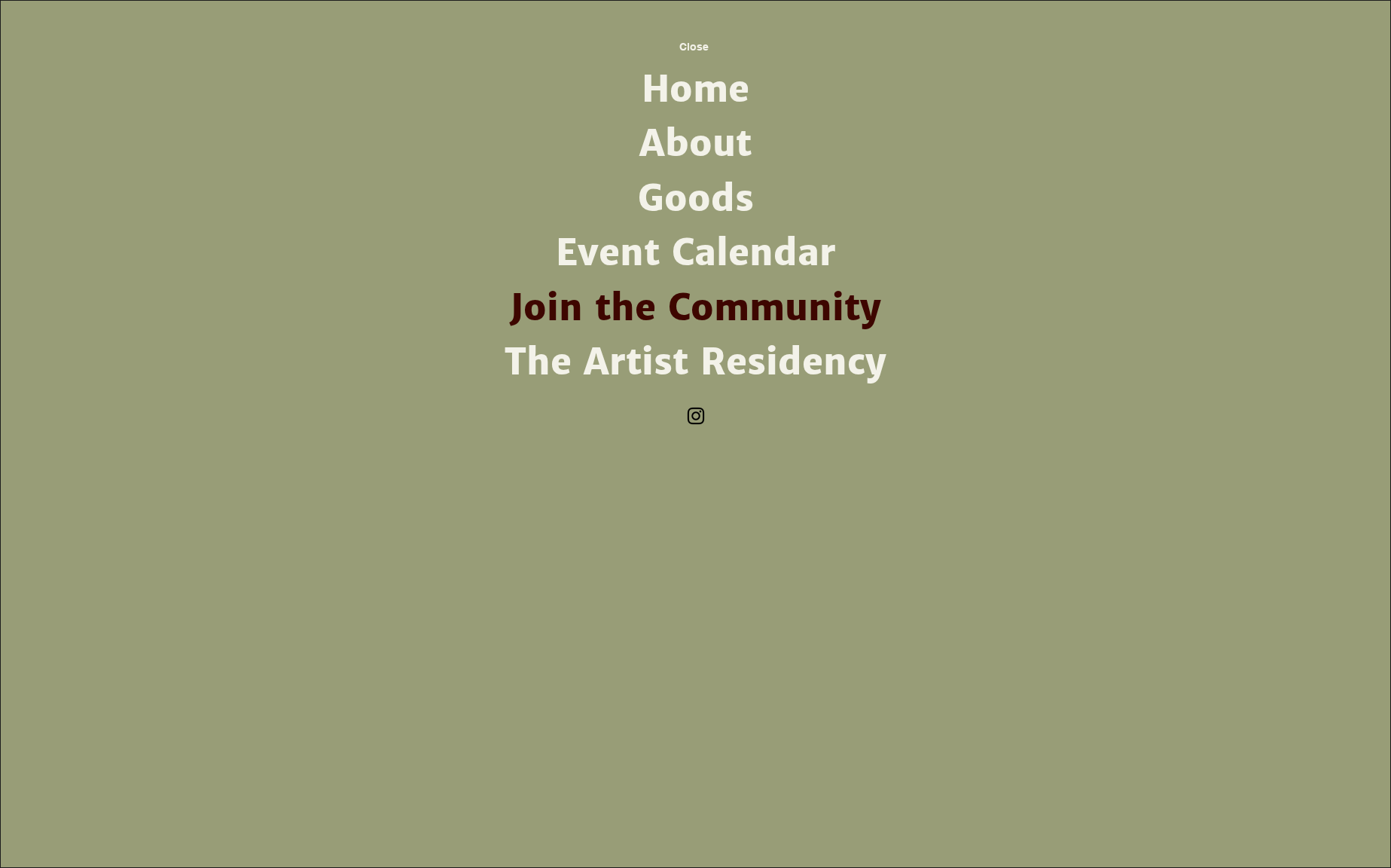
click at [648, 354] on link "The Artist Residency" at bounding box center [696, 363] width 393 height 55
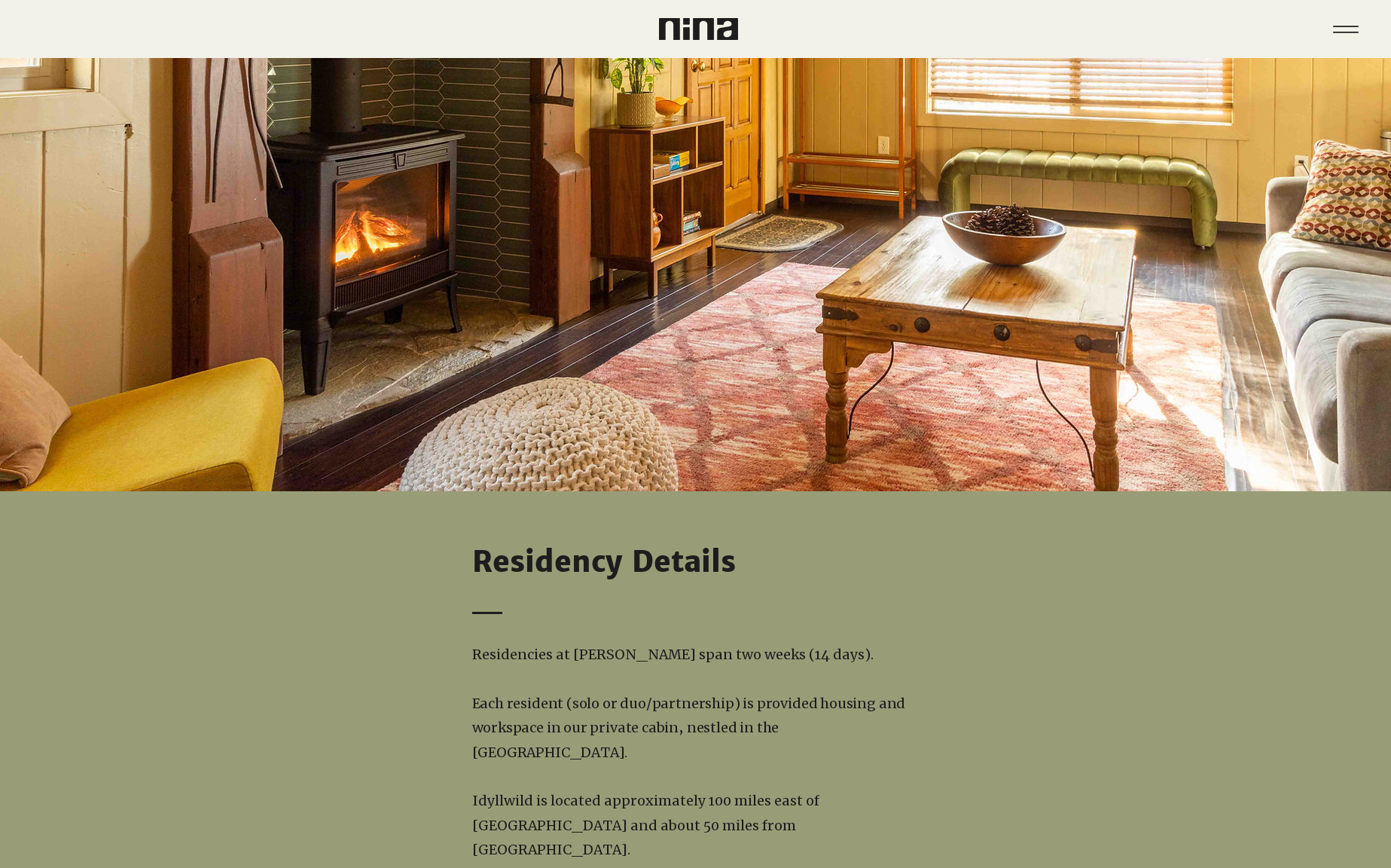
scroll to position [875, 0]
